Goal: Information Seeking & Learning: Learn about a topic

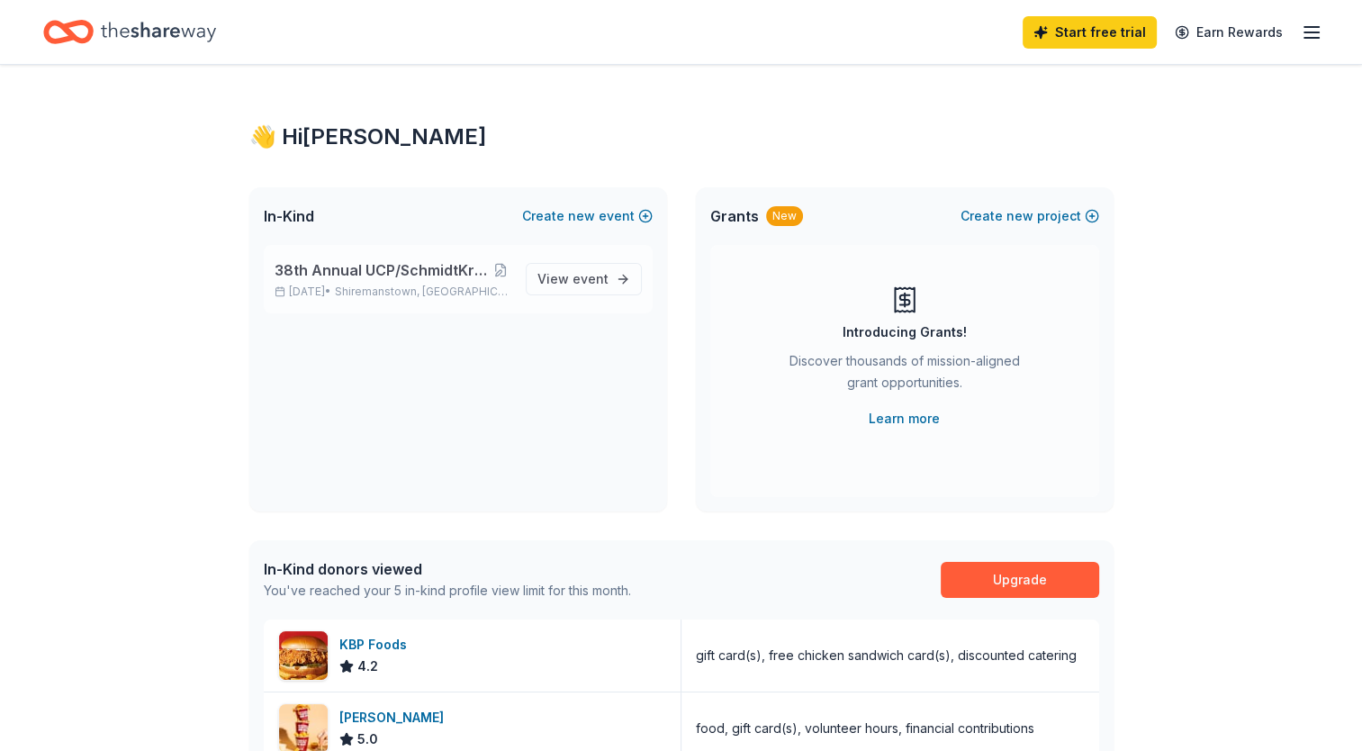
click at [399, 267] on span "38th Annual UCP/SchmidtKramer Golf Tournament" at bounding box center [381, 270] width 215 height 22
click at [395, 261] on span "38th Annual UCP/SchmidtKramer Golf Tournament" at bounding box center [381, 270] width 215 height 22
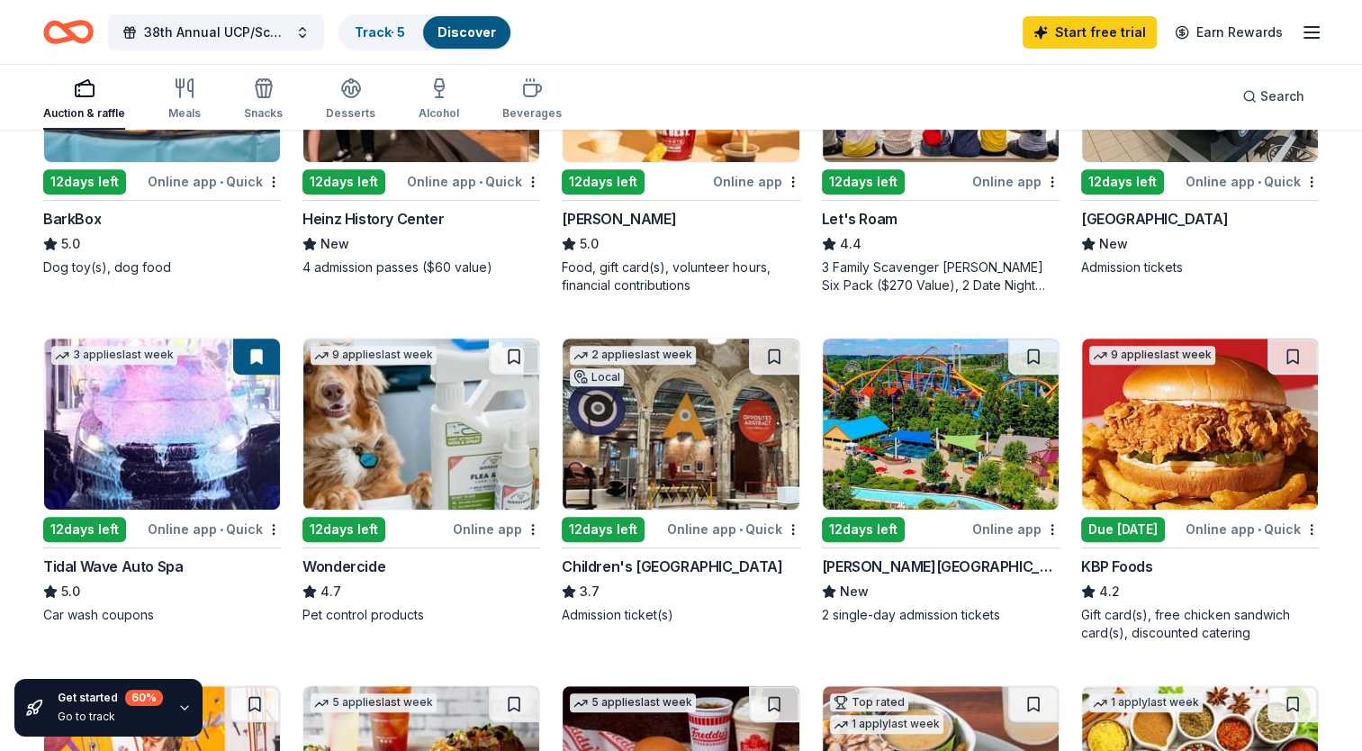
scroll to position [720, 0]
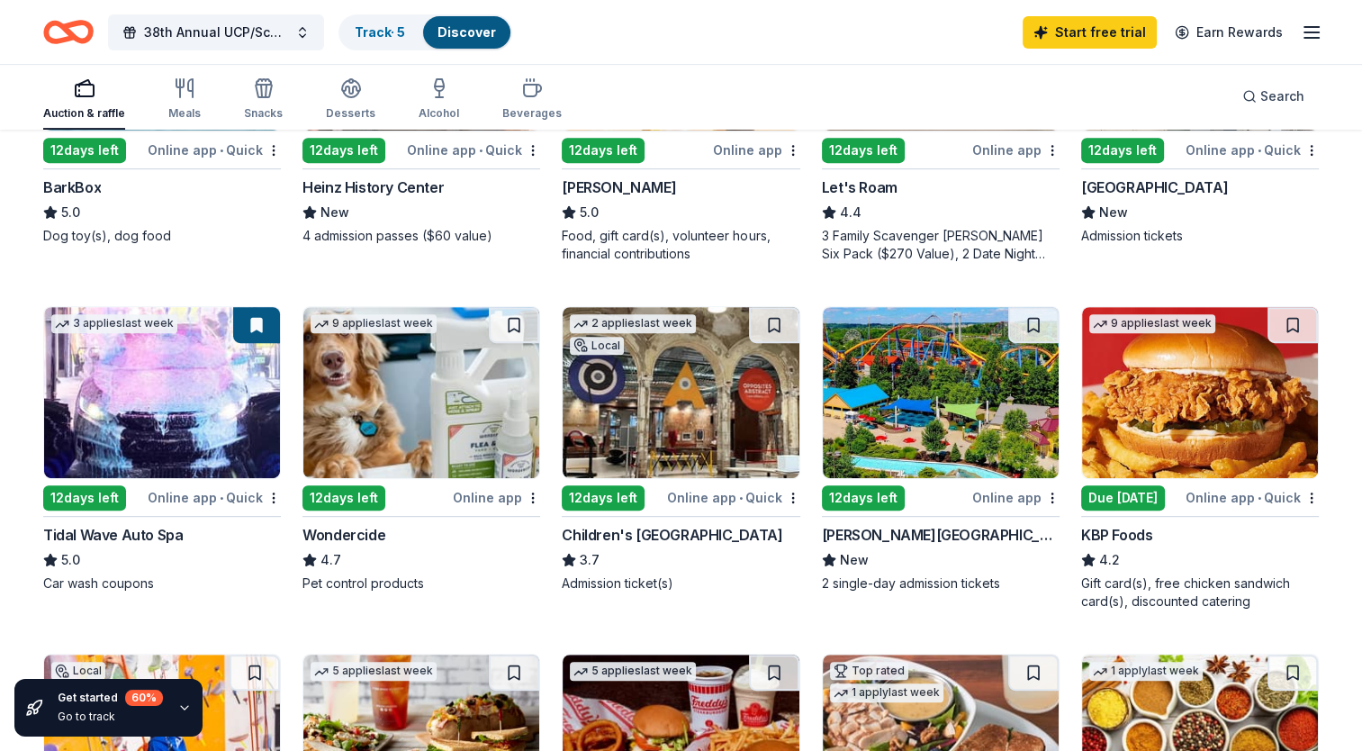
click at [117, 529] on div "Tidal Wave Auto Spa" at bounding box center [112, 535] width 139 height 22
click at [126, 527] on div "Tidal Wave Auto Spa" at bounding box center [112, 535] width 139 height 22
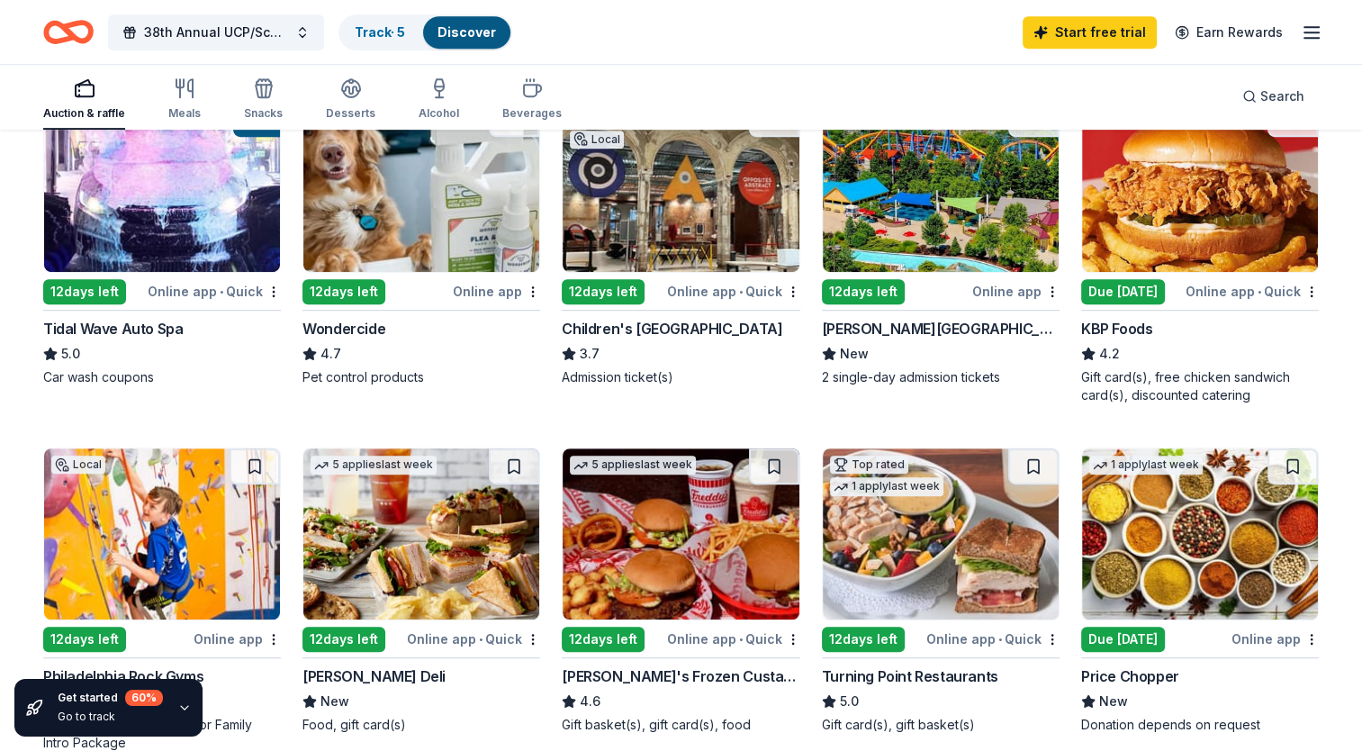
scroll to position [810, 0]
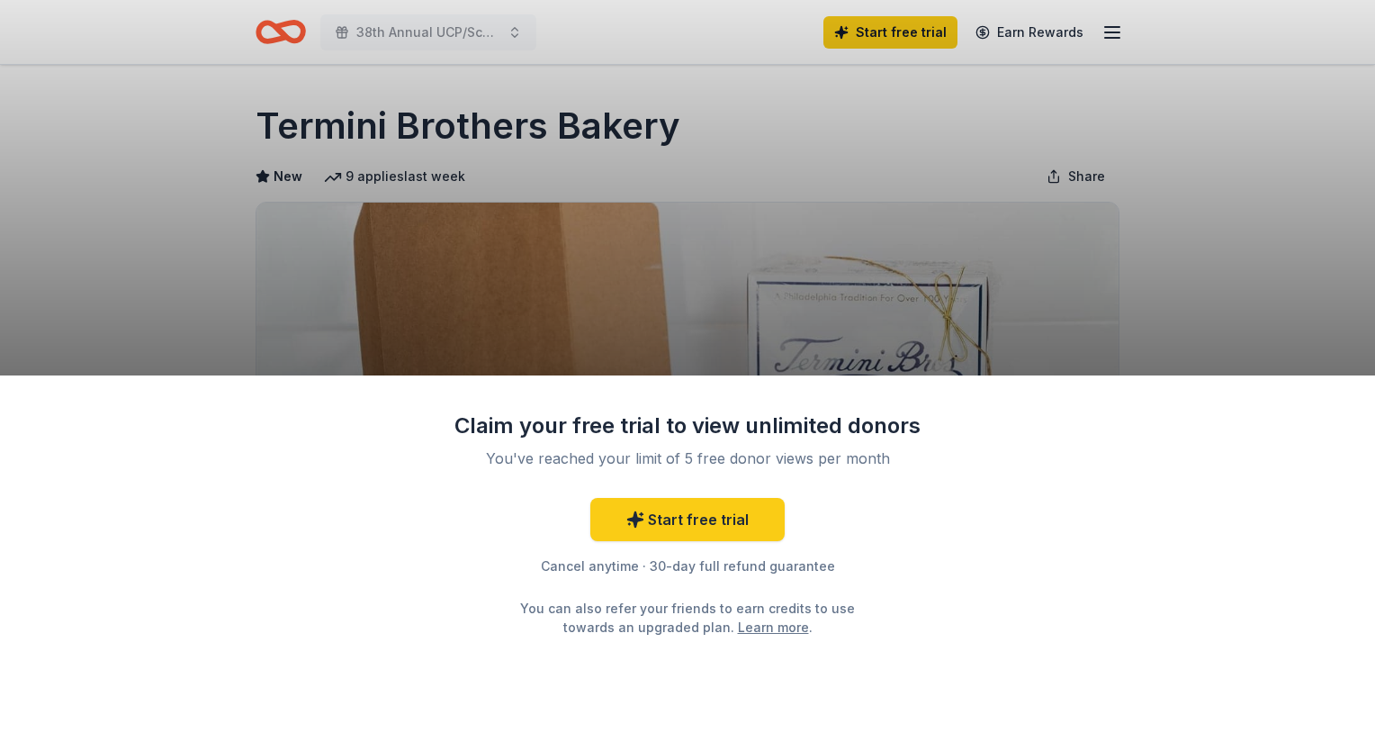
drag, startPoint x: 673, startPoint y: 132, endPoint x: 564, endPoint y: 130, distance: 108.9
click at [564, 130] on div "Claim your free trial to view unlimited donors You've reached your limit of 5 f…" at bounding box center [687, 375] width 1375 height 751
